Goal: Transaction & Acquisition: Download file/media

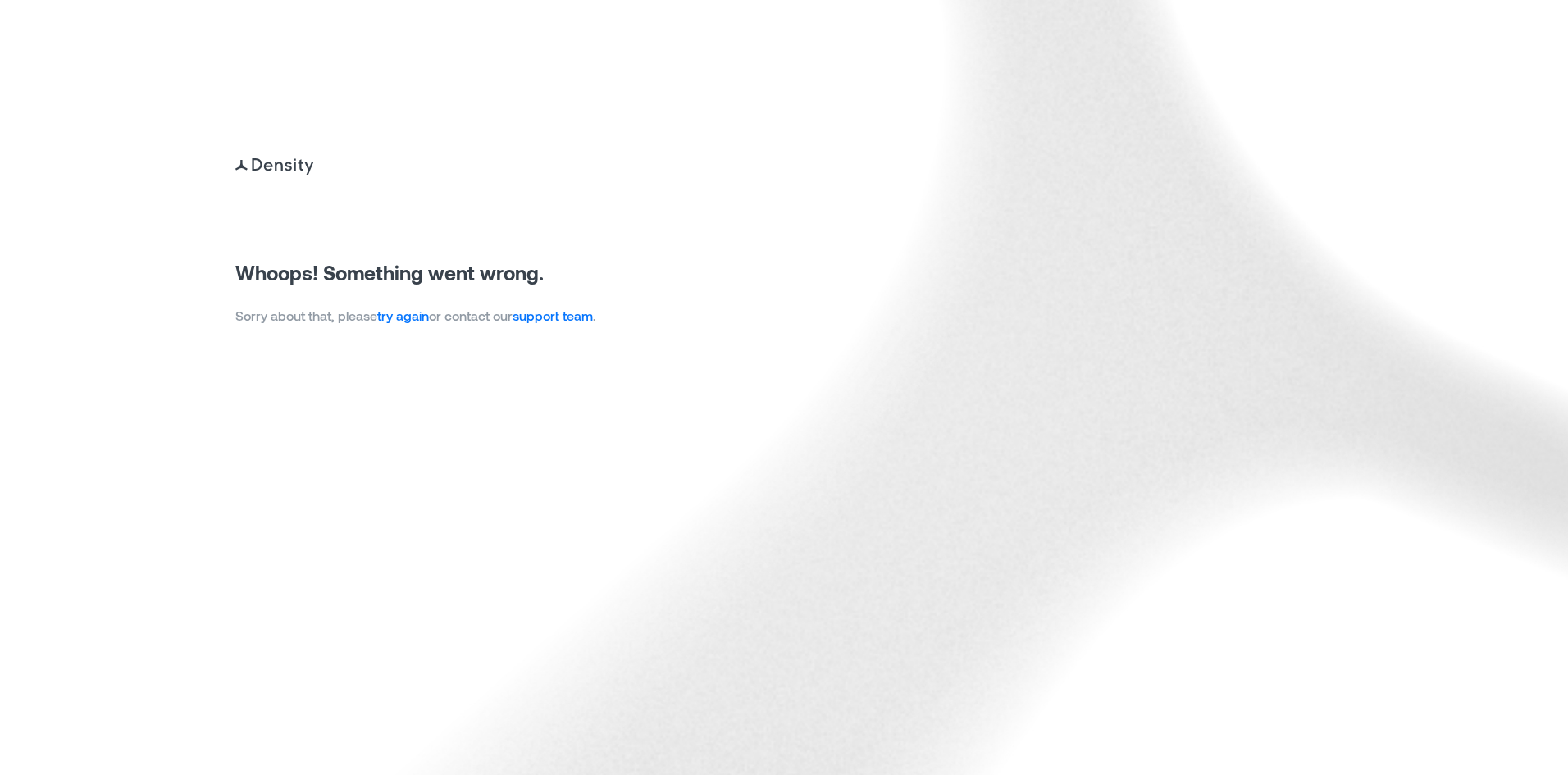
click at [397, 312] on link "try again" at bounding box center [402, 315] width 52 height 16
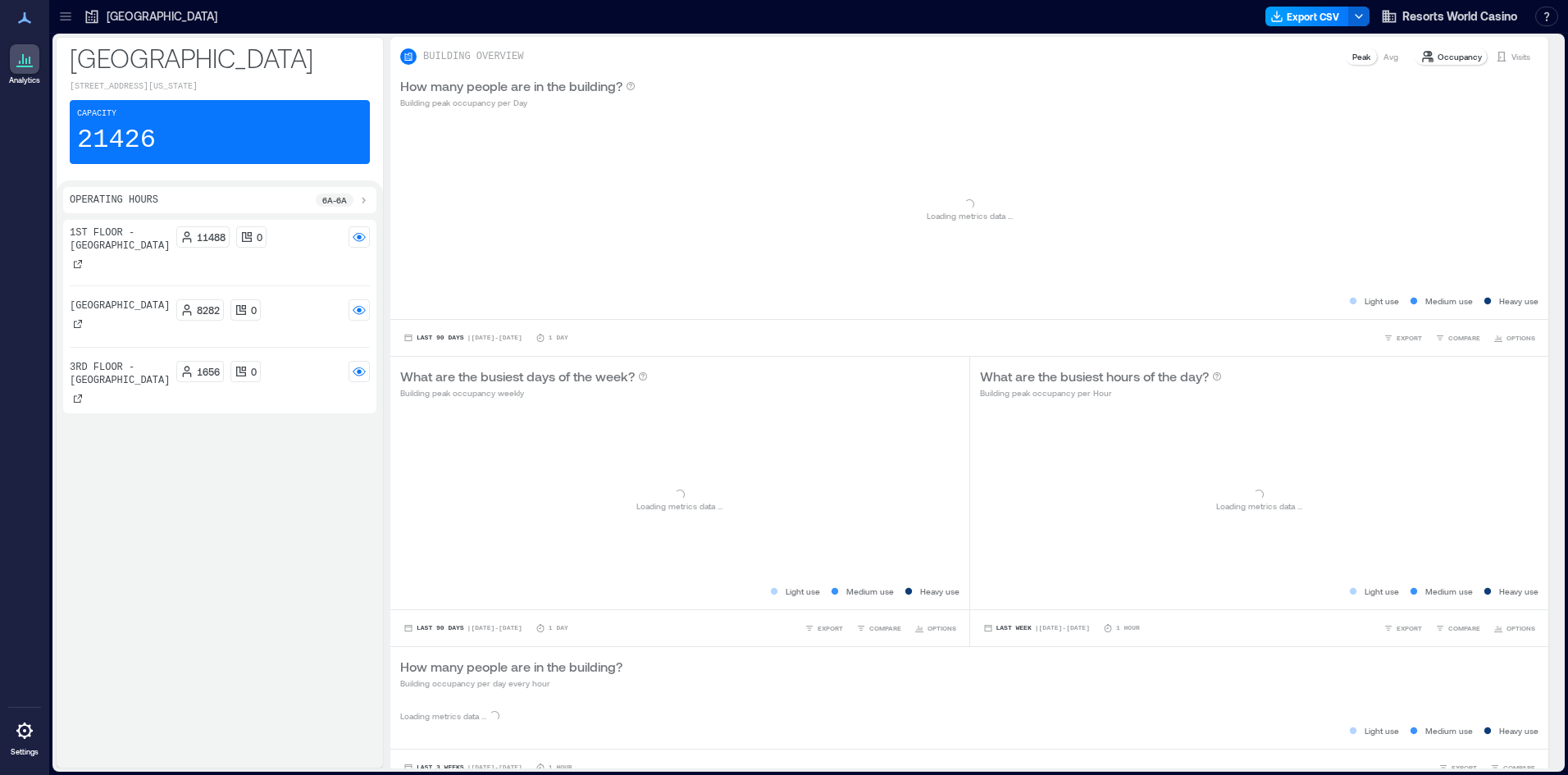
click at [1300, 9] on button "Export CSV" at bounding box center [1307, 16] width 84 height 20
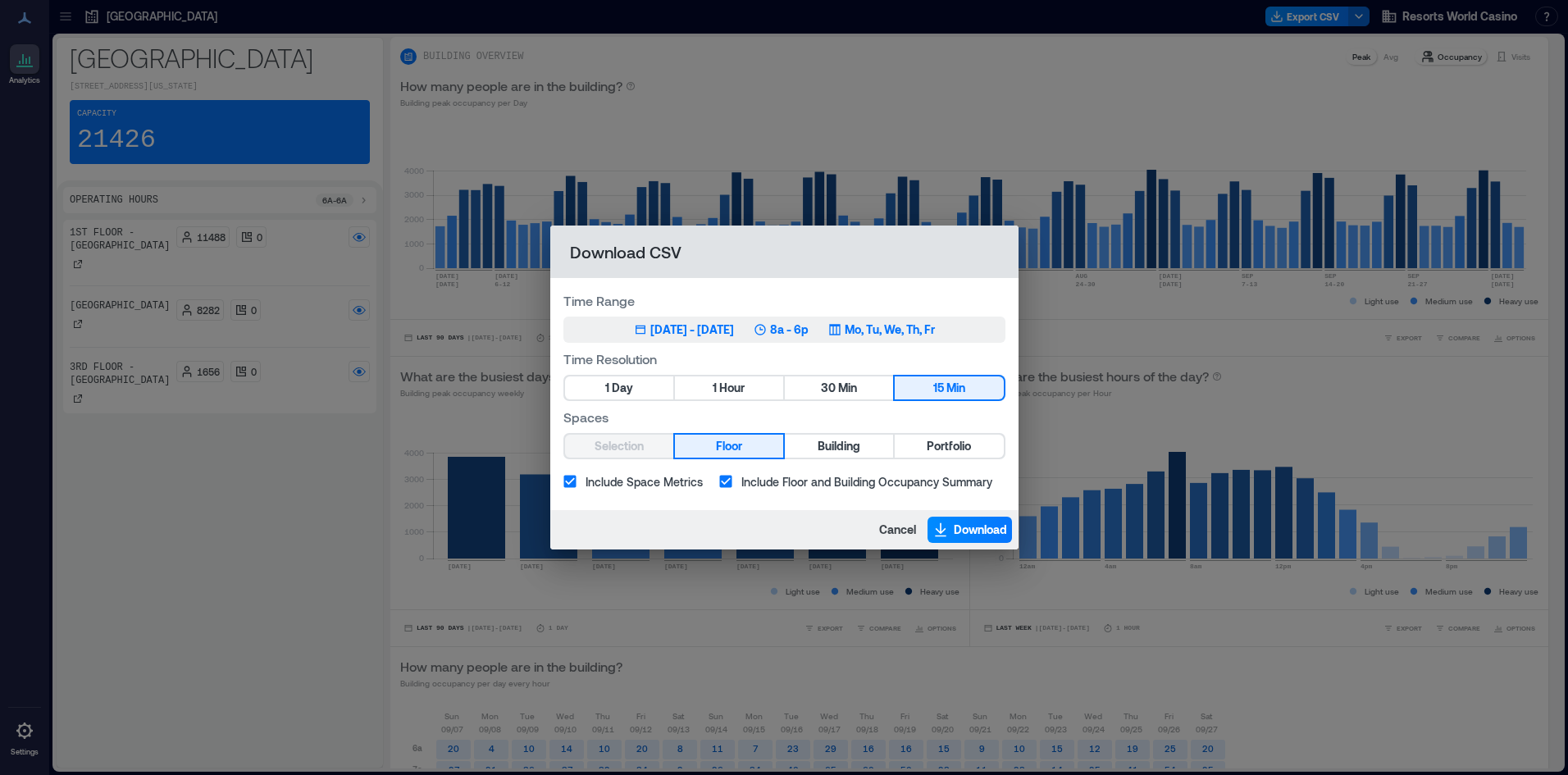
click at [808, 327] on p "8a - 6p" at bounding box center [789, 329] width 39 height 16
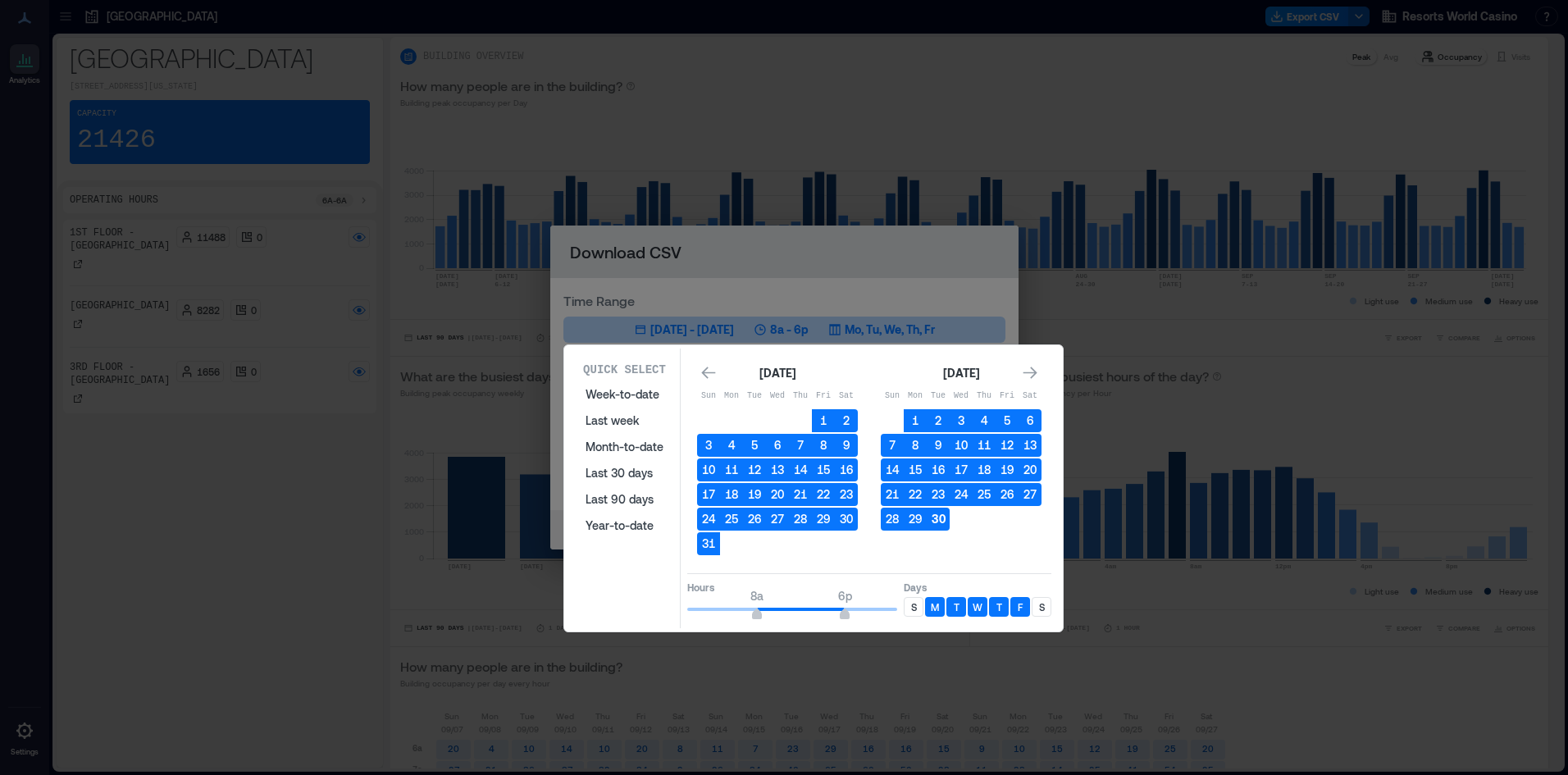
click at [934, 525] on button "30" at bounding box center [938, 519] width 23 height 23
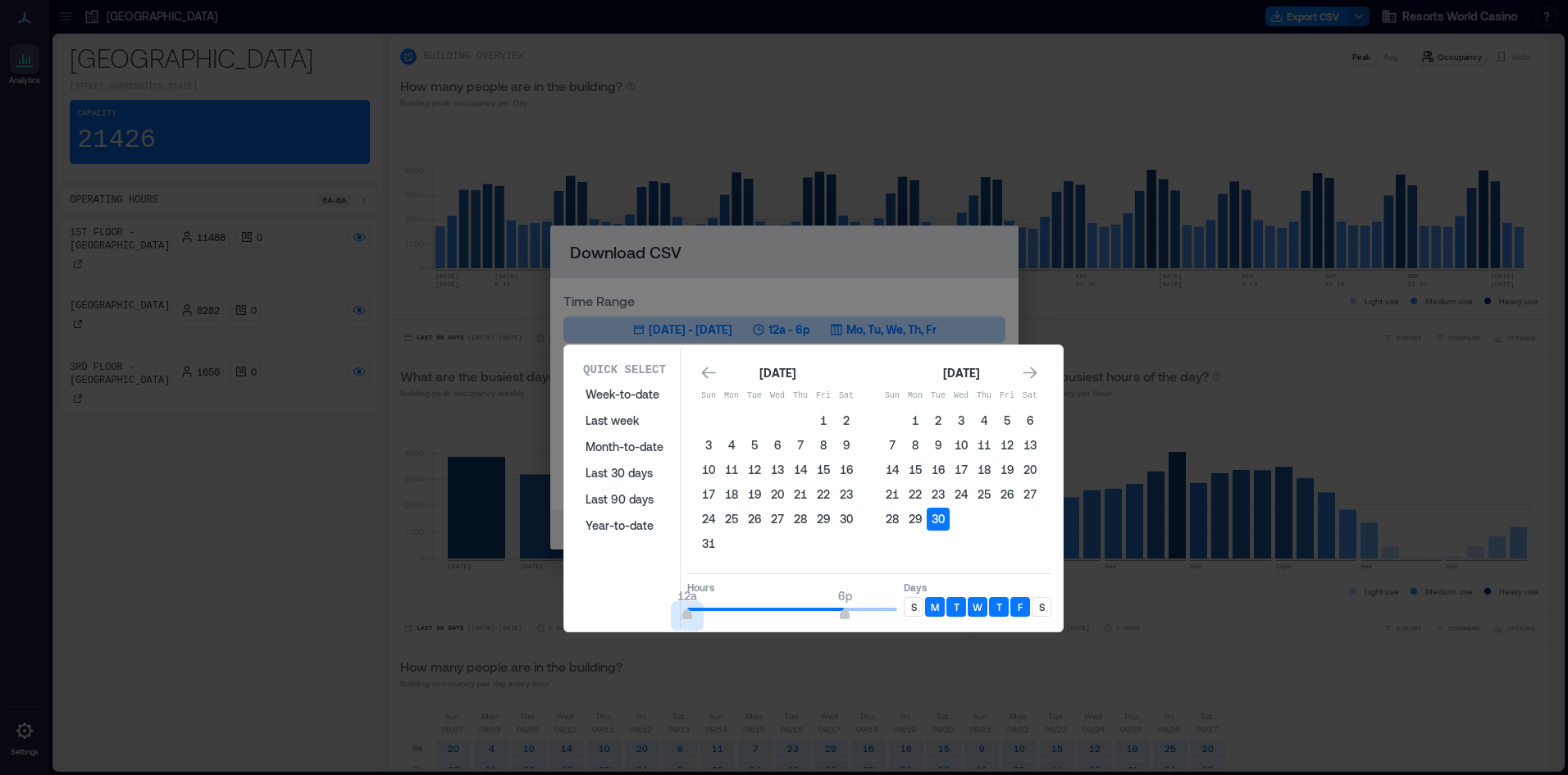
type input "*"
drag, startPoint x: 649, startPoint y: 618, endPoint x: 632, endPoint y: 620, distance: 17.1
click at [632, 620] on div "Quick Select Week-to-date Last week Month-to-date Last 30 days Last 90 days Yea…" at bounding box center [813, 488] width 489 height 279
type input "**"
drag, startPoint x: 843, startPoint y: 617, endPoint x: 913, endPoint y: 620, distance: 70.1
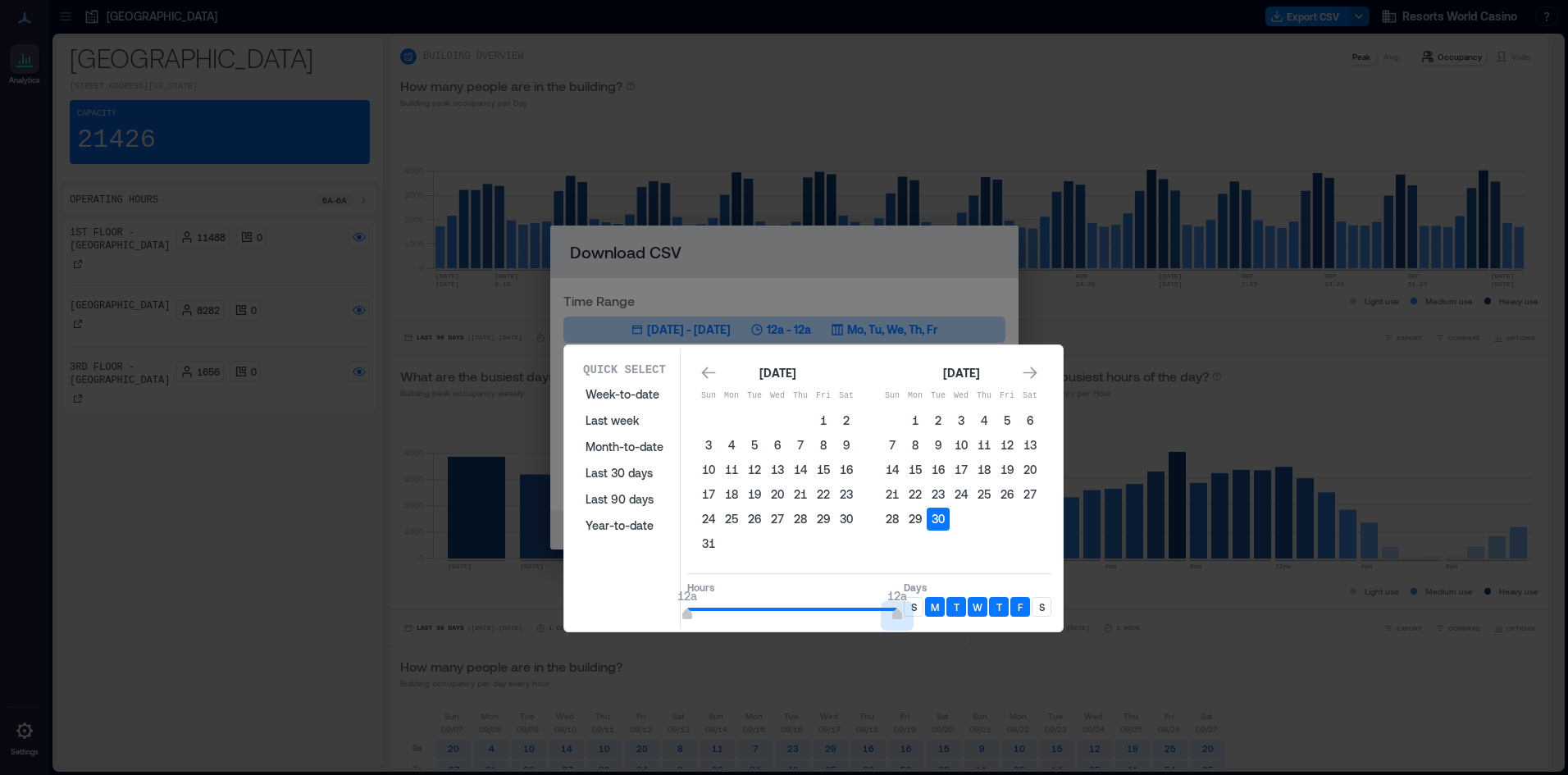
click at [911, 620] on div "Hours 12a 12a Days S M T W T F S" at bounding box center [869, 597] width 364 height 48
click at [921, 612] on div "S" at bounding box center [913, 607] width 20 height 20
click at [1050, 613] on div "S" at bounding box center [1041, 607] width 20 height 20
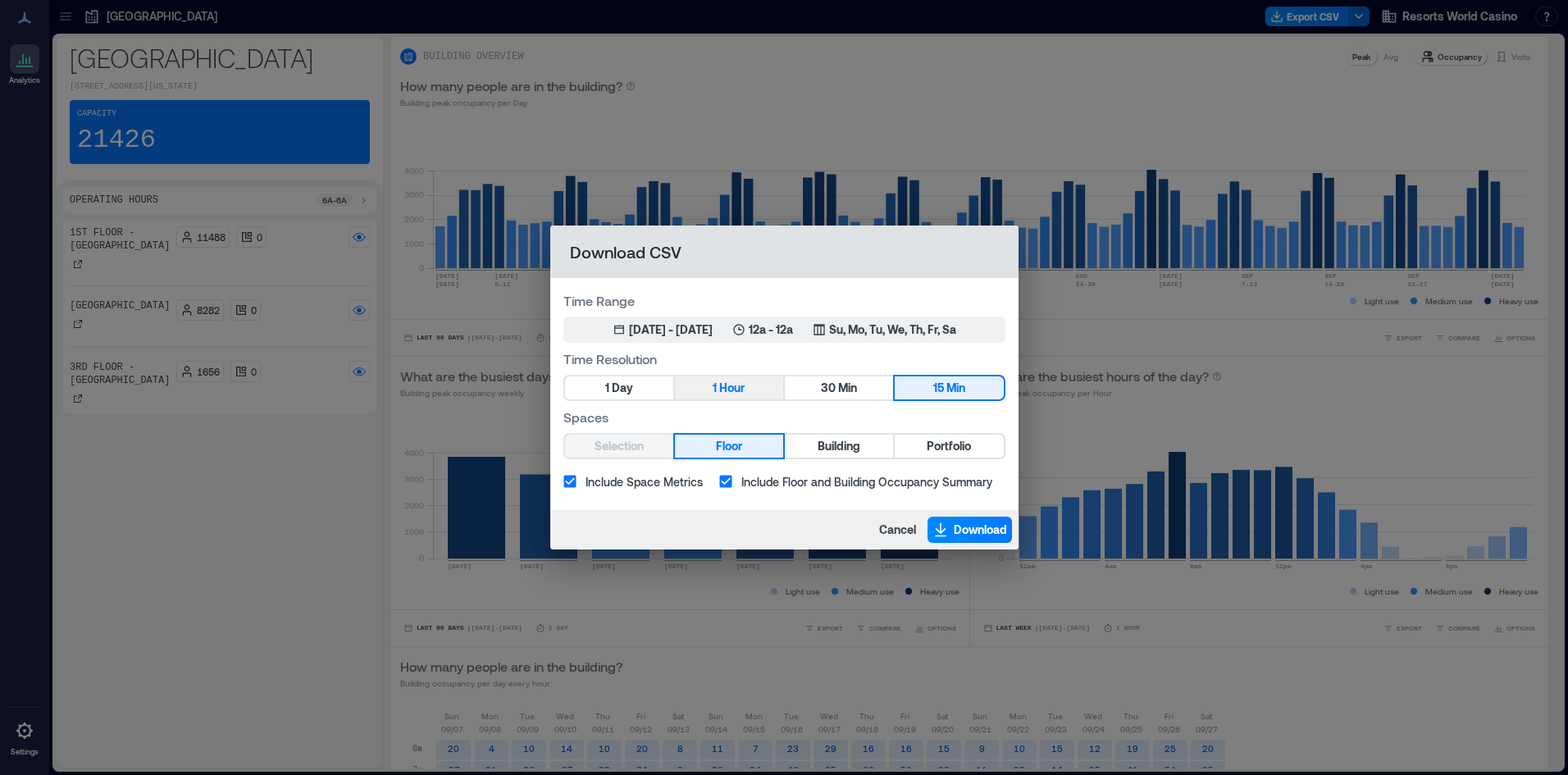
click at [726, 393] on span "Hour" at bounding box center [731, 388] width 25 height 21
click at [996, 447] on button "Portfolio" at bounding box center [949, 446] width 108 height 23
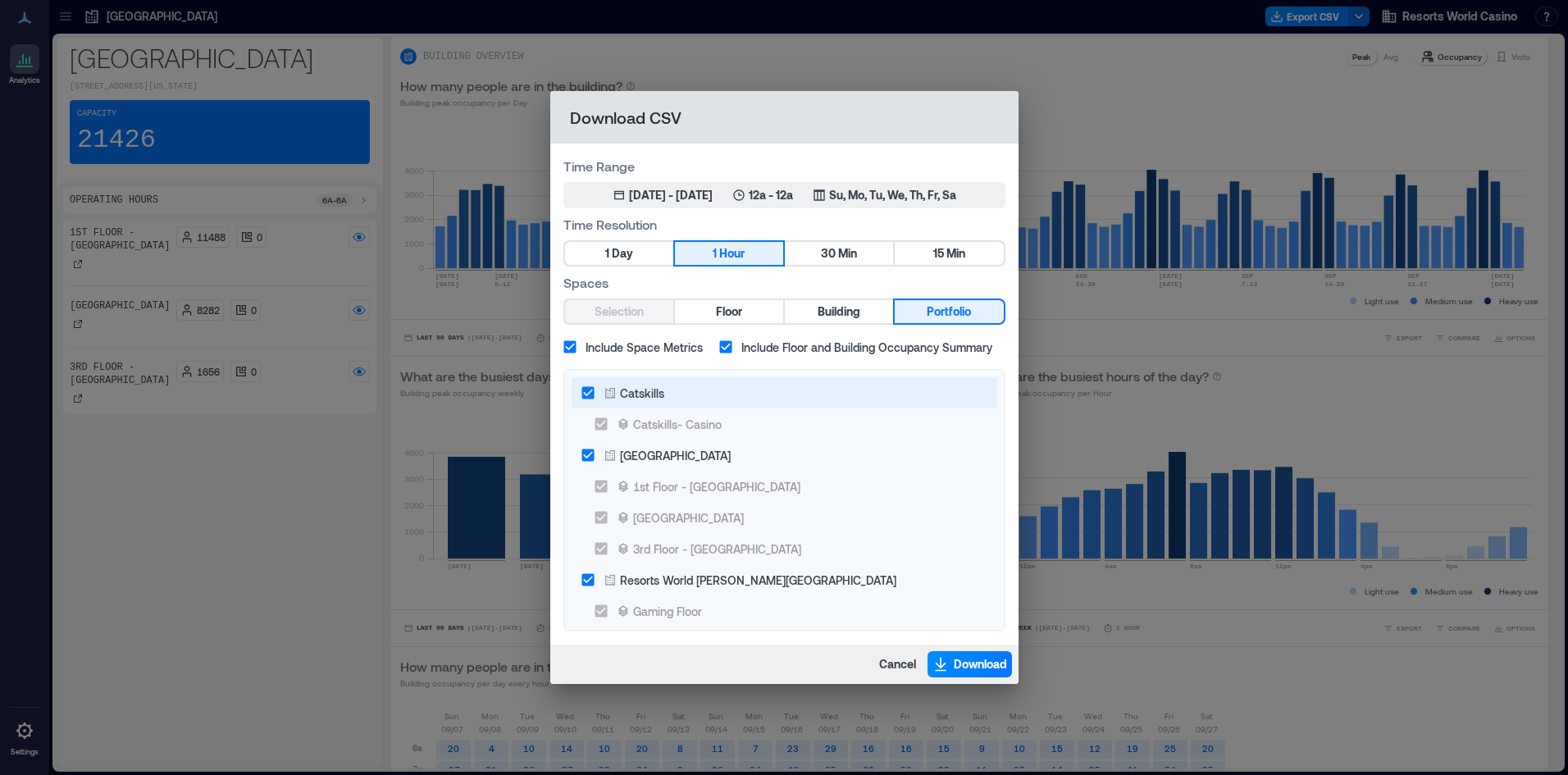
click at [611, 385] on div "Catskills" at bounding box center [634, 393] width 61 height 17
click at [960, 658] on span "Download" at bounding box center [980, 664] width 54 height 16
